Goal: Register for event/course

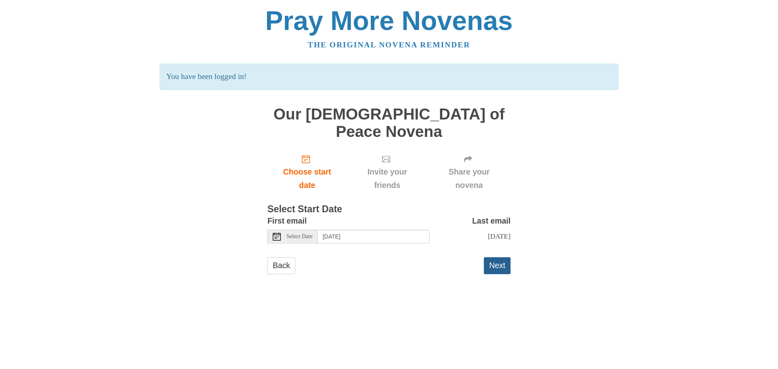
click at [487, 257] on button "Next" at bounding box center [497, 265] width 27 height 17
click at [493, 257] on button "Next" at bounding box center [497, 265] width 27 height 17
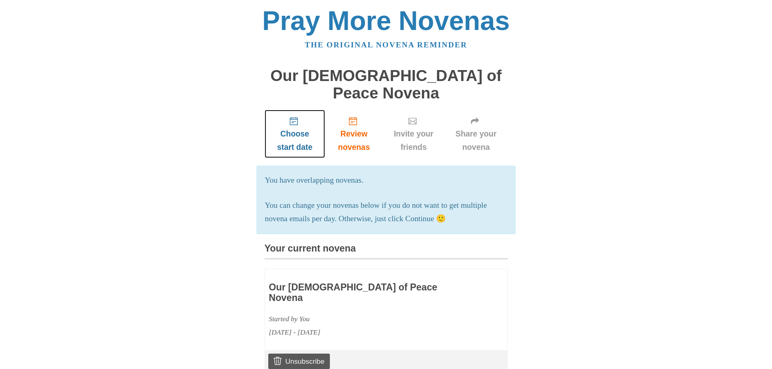
click at [304, 127] on span "Choose start date" at bounding box center [295, 140] width 45 height 27
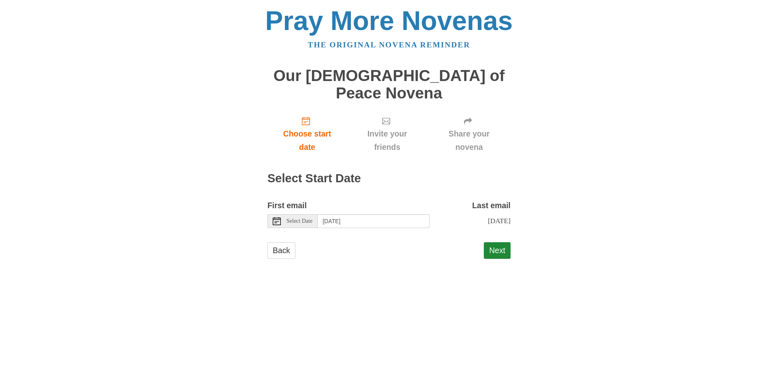
click at [311, 218] on span "Select Date" at bounding box center [299, 221] width 26 height 6
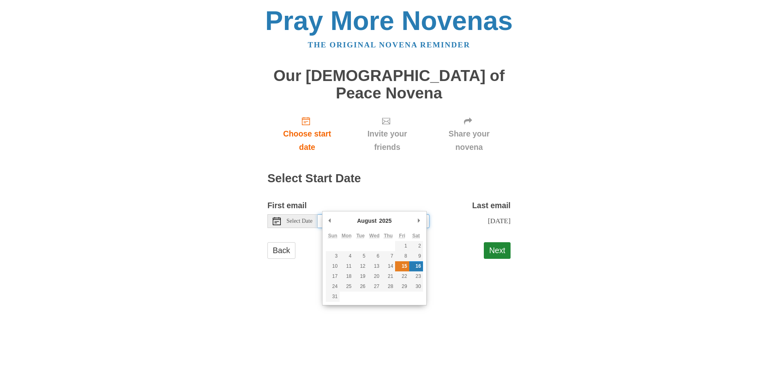
type input "[DATE]"
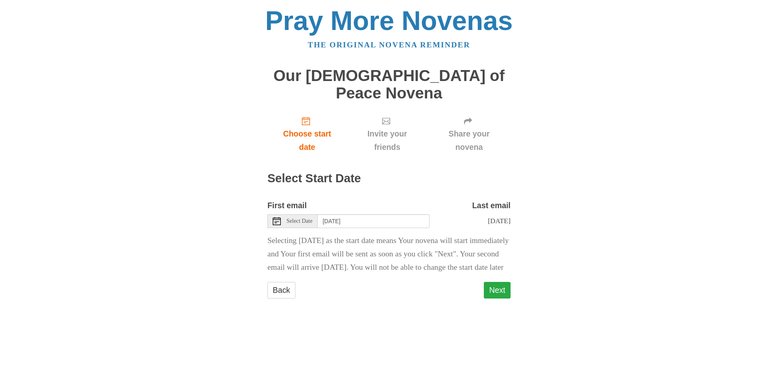
click at [496, 287] on button "Next" at bounding box center [497, 290] width 27 height 17
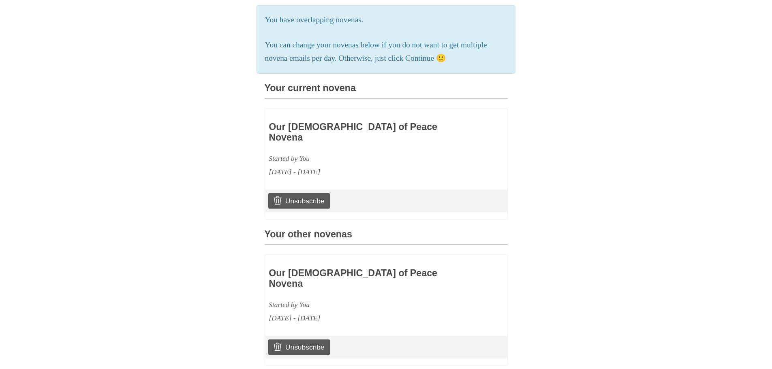
scroll to position [162, 0]
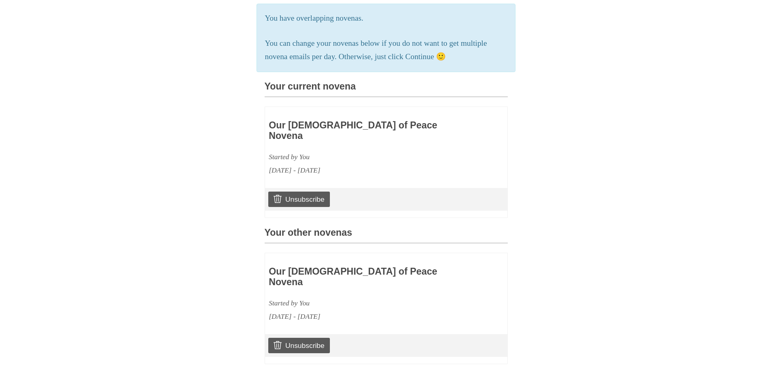
click at [349, 120] on h3 "Our [DEMOGRAPHIC_DATA] of Peace Novena" at bounding box center [362, 130] width 187 height 21
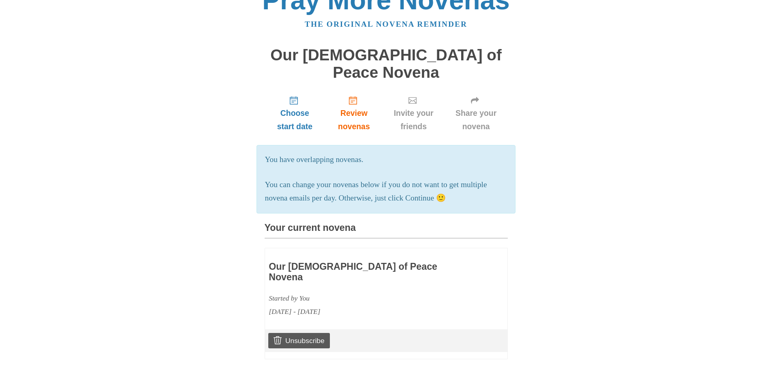
scroll to position [0, 0]
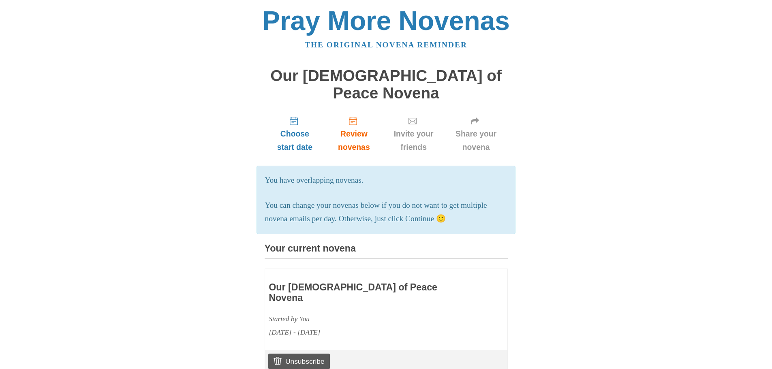
click at [342, 174] on p "You have overlapping novenas." at bounding box center [386, 180] width 242 height 13
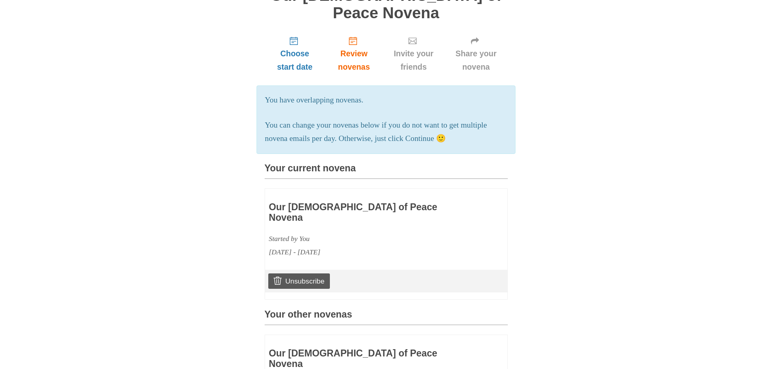
scroll to position [81, 0]
click at [383, 124] on p "You can change your novenas below if you do not want to get multiple novena ema…" at bounding box center [386, 131] width 242 height 27
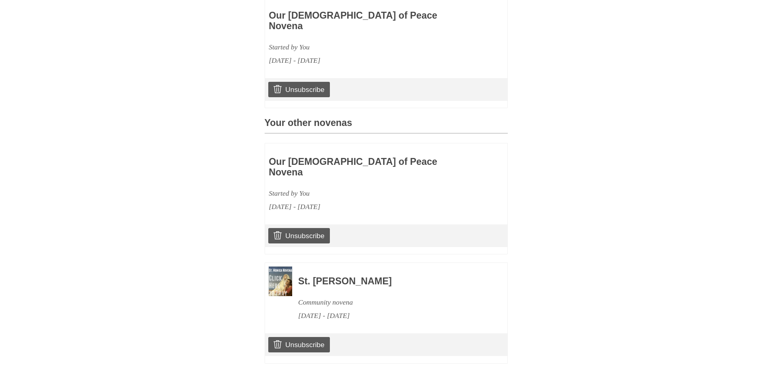
scroll to position [290, 0]
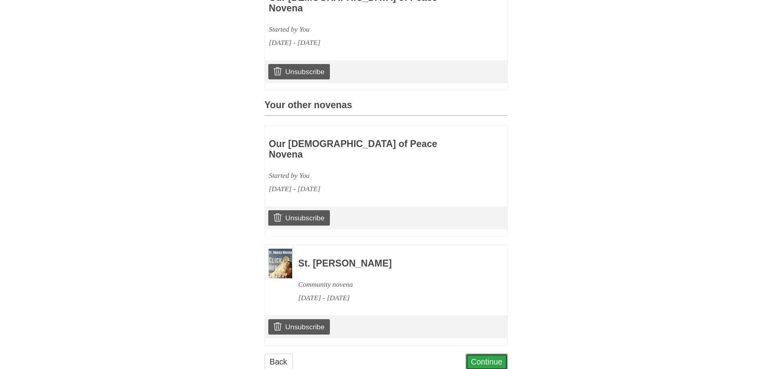
click at [497, 354] on link "Continue" at bounding box center [486, 362] width 42 height 17
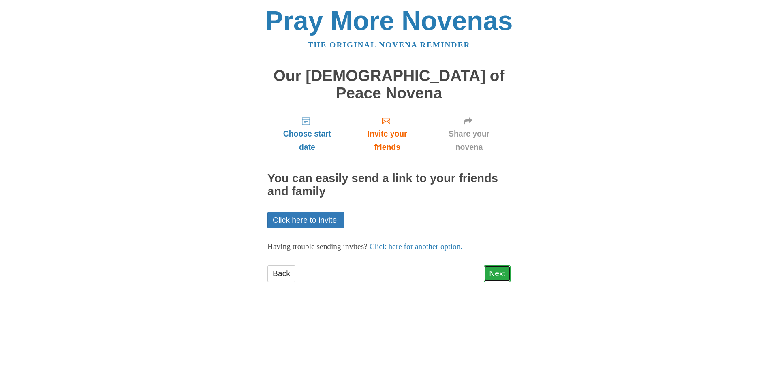
click at [504, 265] on link "Next" at bounding box center [497, 273] width 27 height 17
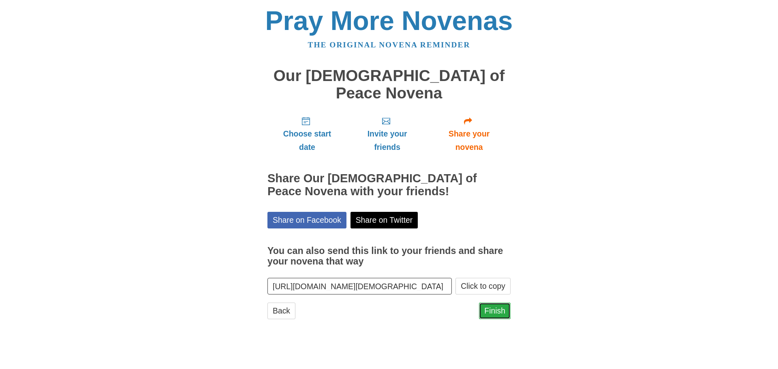
click at [500, 303] on link "Finish" at bounding box center [495, 311] width 32 height 17
